Goal: Task Accomplishment & Management: Manage account settings

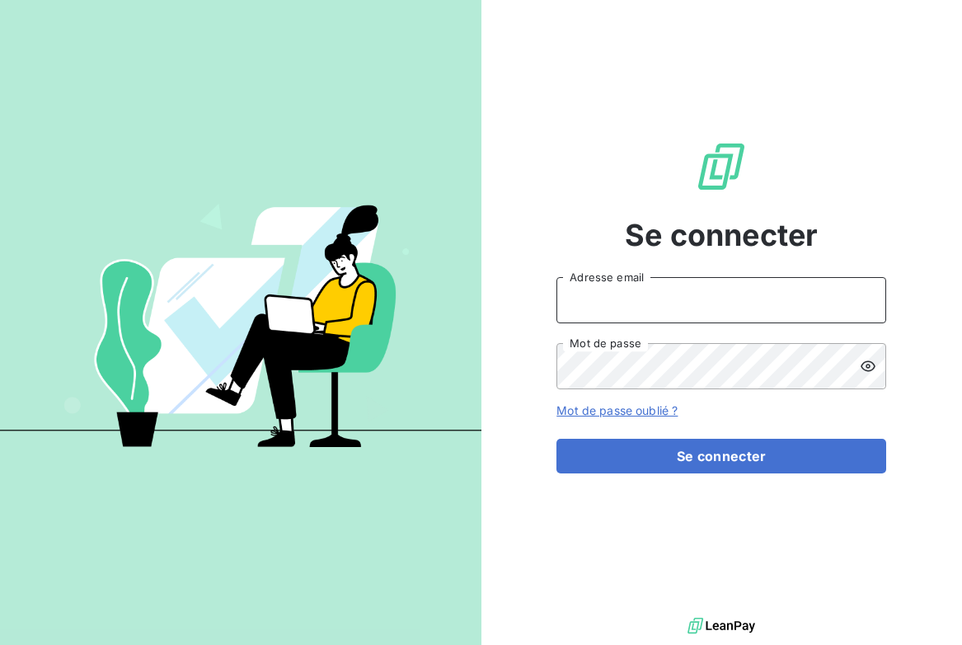
click at [649, 316] on input "Adresse email" at bounding box center [721, 300] width 330 height 46
type input "[EMAIL_ADDRESS][DOMAIN_NAME]"
click at [556, 438] on button "Se connecter" at bounding box center [721, 455] width 330 height 35
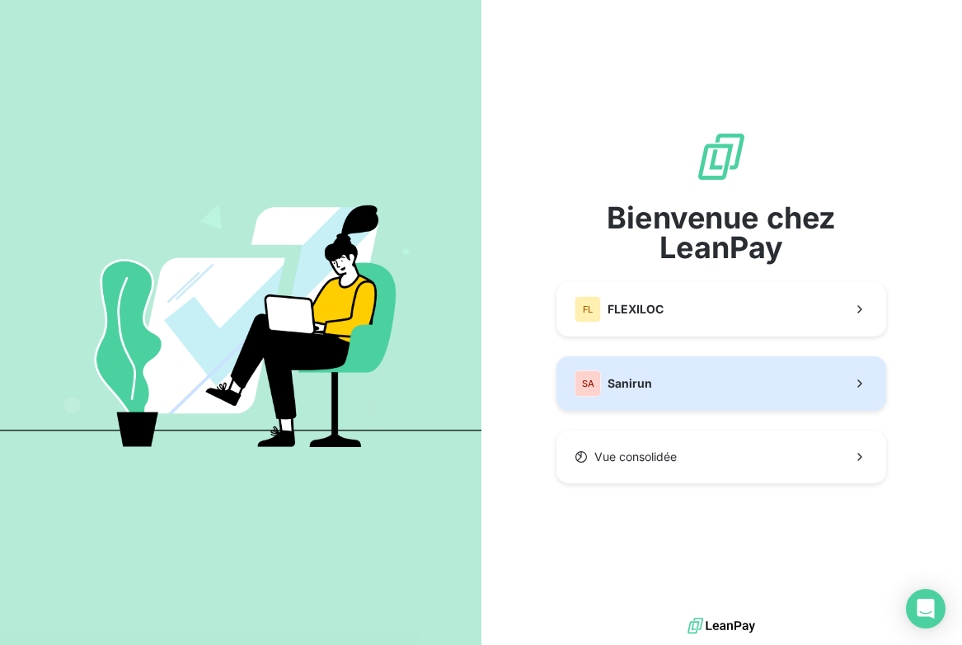
click at [673, 389] on button "SA Sanirun" at bounding box center [721, 383] width 330 height 54
